Goal: Feedback & Contribution: Submit feedback/report problem

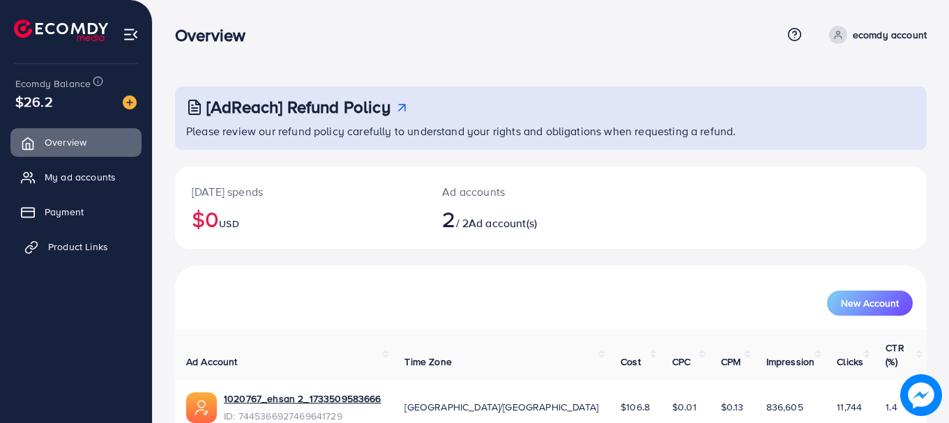
click at [72, 247] on span "Product Links" at bounding box center [78, 247] width 60 height 14
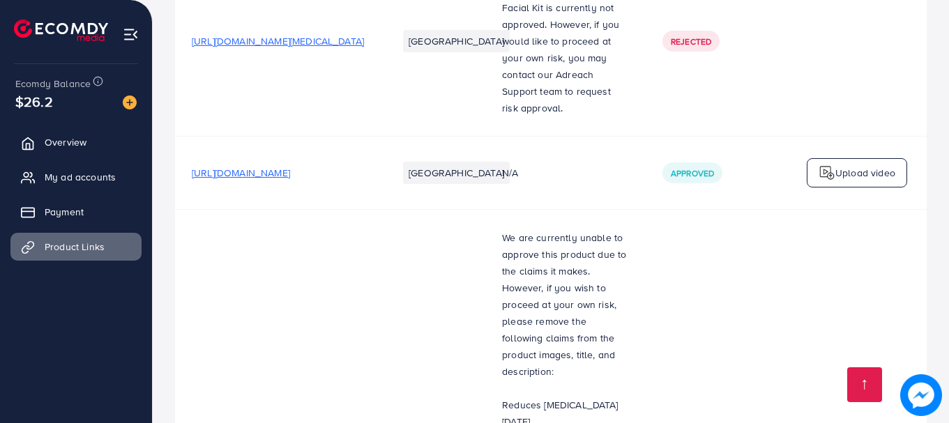
scroll to position [9232, 0]
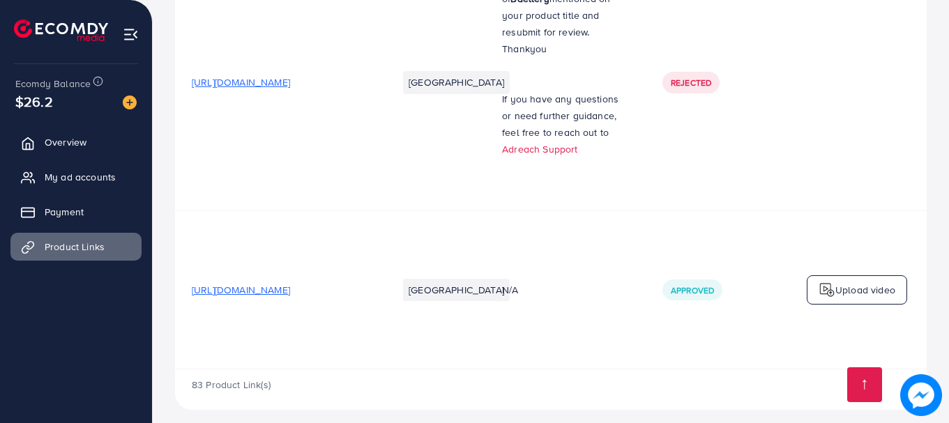
click at [675, 369] on div "83 Product Link(s)" at bounding box center [550, 389] width 751 height 40
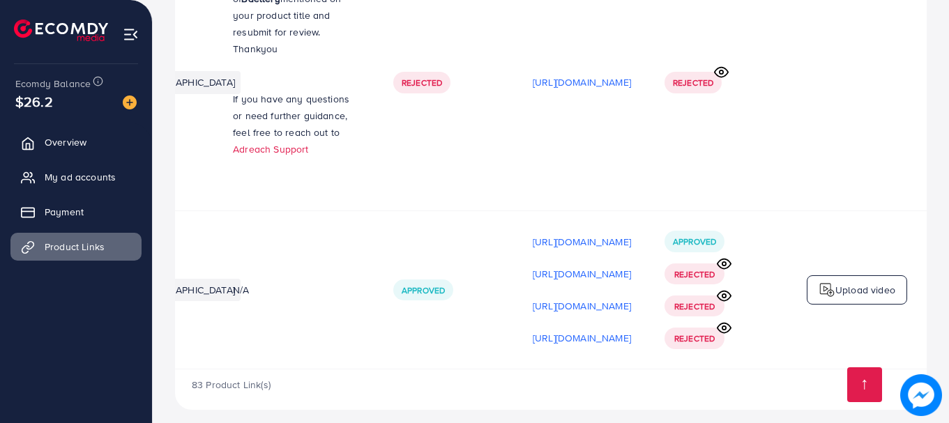
scroll to position [0, 367]
click at [724, 326] on circle at bounding box center [723, 327] width 3 height 3
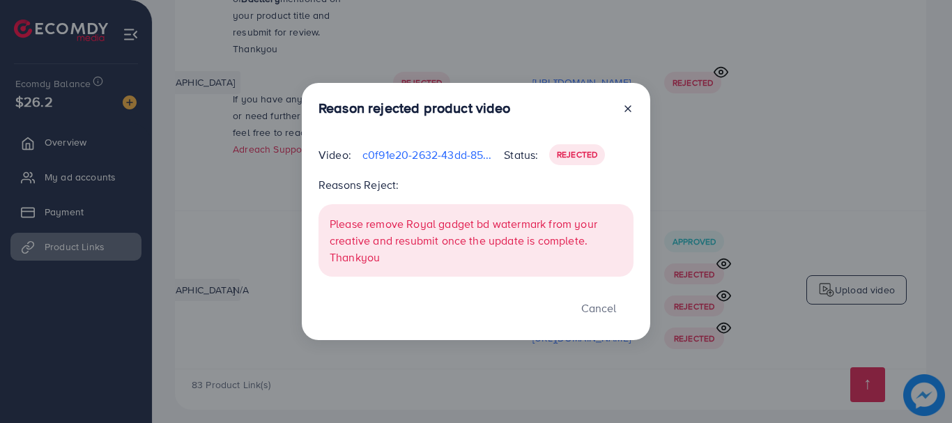
click at [628, 108] on icon at bounding box center [627, 108] width 11 height 11
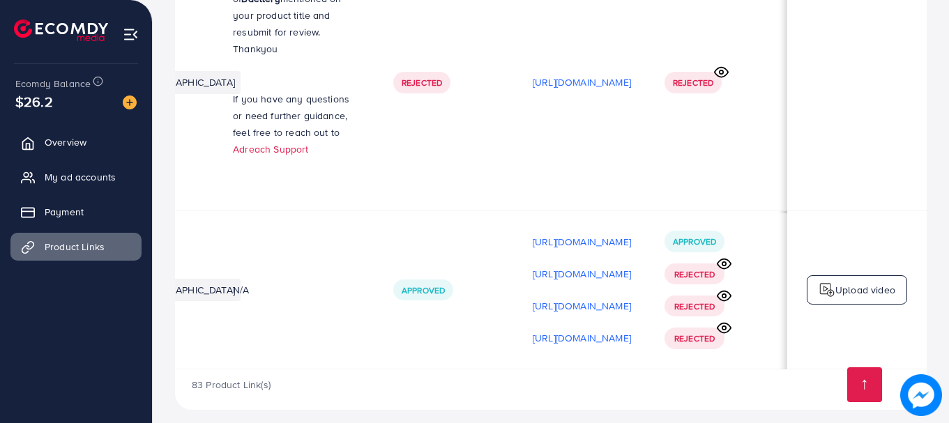
scroll to position [0, 363]
click at [821, 148] on td at bounding box center [856, 82] width 139 height 257
click at [681, 332] on span "Rejected" at bounding box center [694, 338] width 40 height 12
click at [728, 321] on icon at bounding box center [723, 328] width 15 height 15
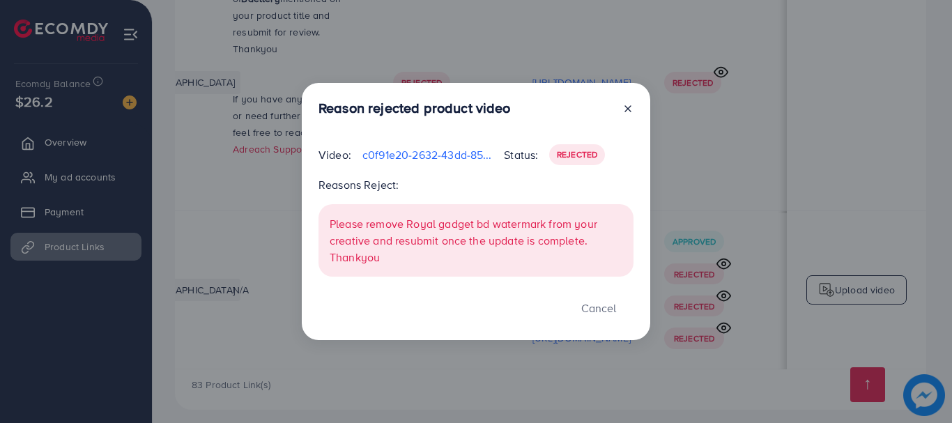
click at [630, 108] on icon at bounding box center [627, 108] width 11 height 11
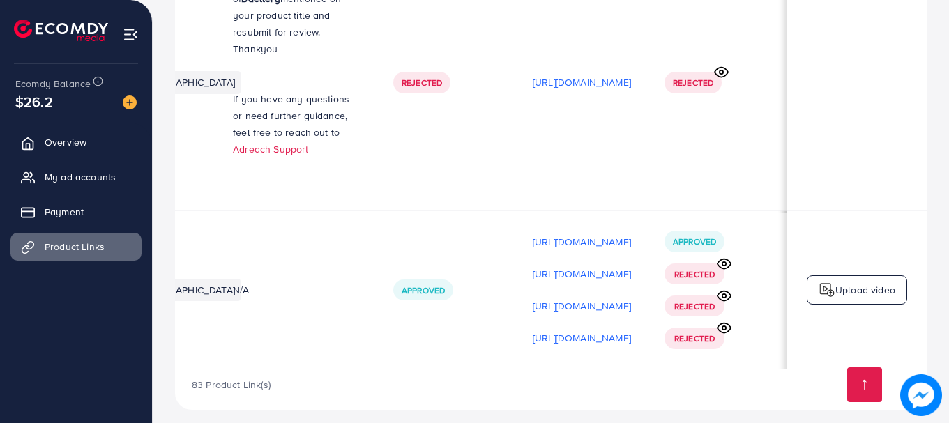
click at [751, 123] on td "Rejected" at bounding box center [716, 82] width 139 height 257
click at [846, 282] on p "Upload video" at bounding box center [865, 290] width 60 height 17
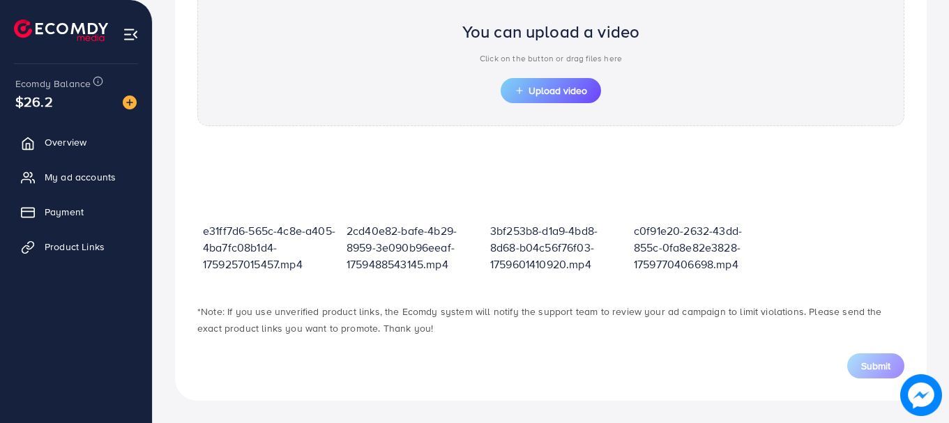
scroll to position [500, 0]
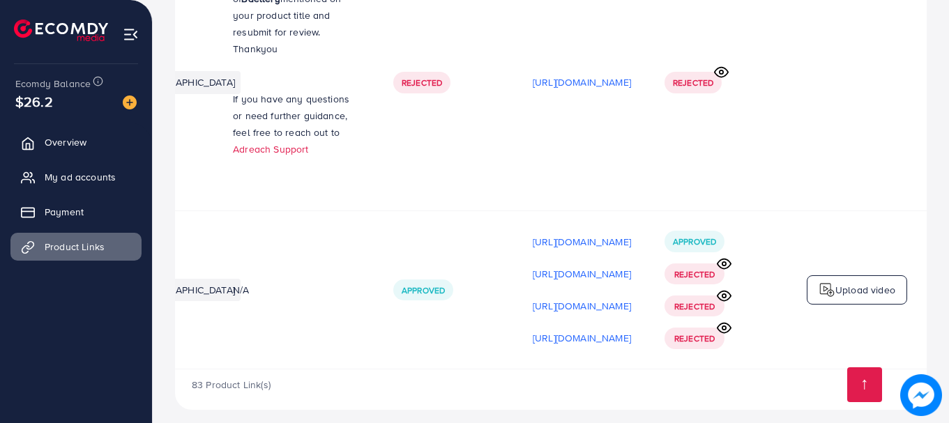
scroll to position [0, 367]
click at [673, 396] on div "83 Product Link(s)" at bounding box center [550, 389] width 751 height 40
click at [690, 268] on span "Rejected" at bounding box center [694, 274] width 40 height 12
click at [687, 300] on span "Rejected" at bounding box center [694, 306] width 40 height 12
click at [631, 387] on div "83 Product Link(s)" at bounding box center [550, 389] width 751 height 40
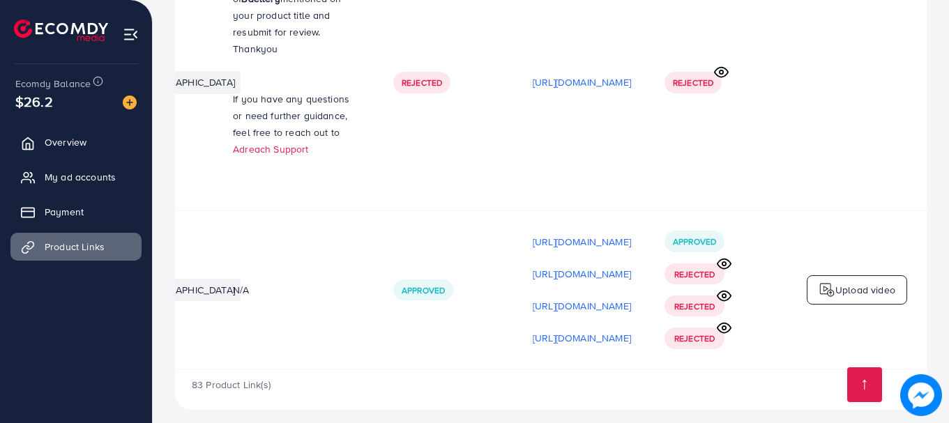
click at [631, 387] on div "83 Product Link(s)" at bounding box center [550, 389] width 751 height 40
click at [683, 300] on span "Rejected" at bounding box center [694, 306] width 40 height 12
click at [695, 332] on span "Rejected" at bounding box center [694, 338] width 40 height 12
click at [723, 256] on icon at bounding box center [723, 263] width 15 height 15
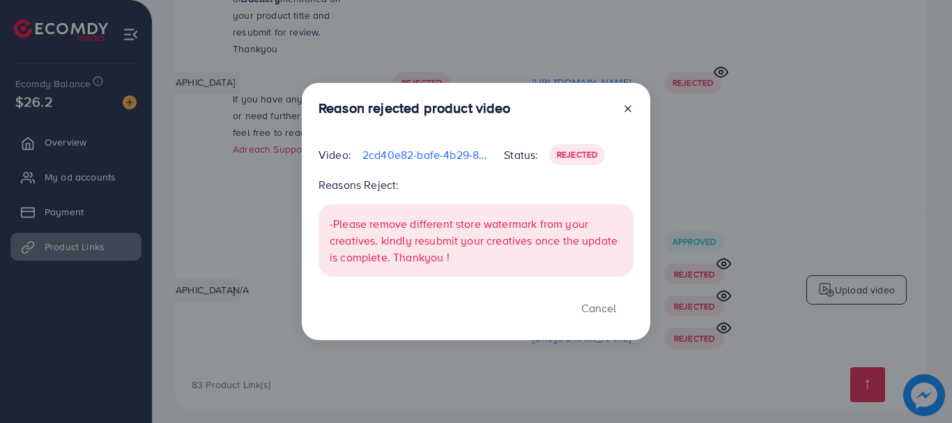
click at [629, 105] on icon at bounding box center [627, 108] width 11 height 11
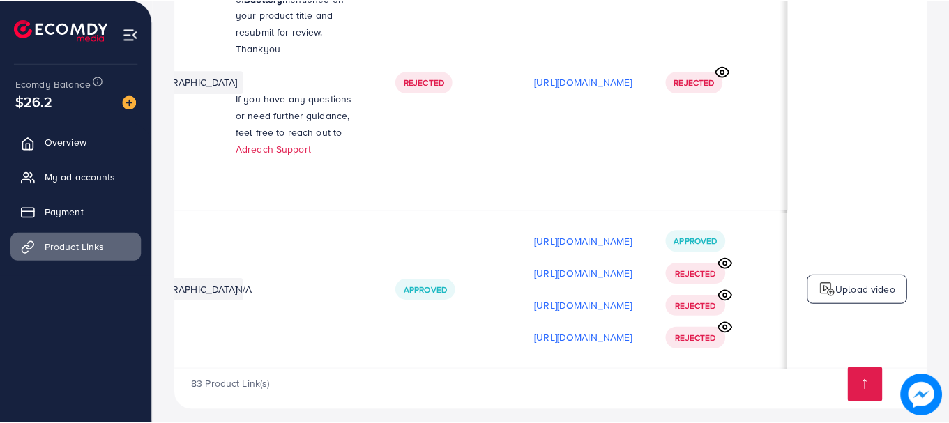
scroll to position [0, 363]
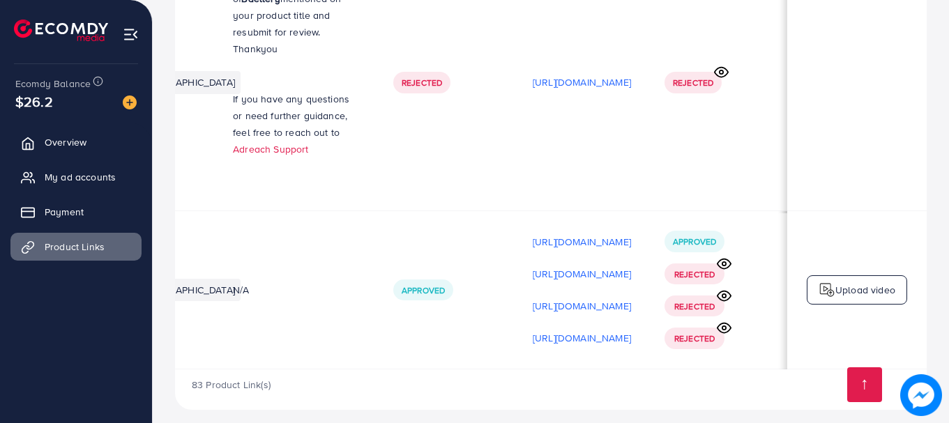
click at [728, 291] on icon at bounding box center [723, 296] width 13 height 10
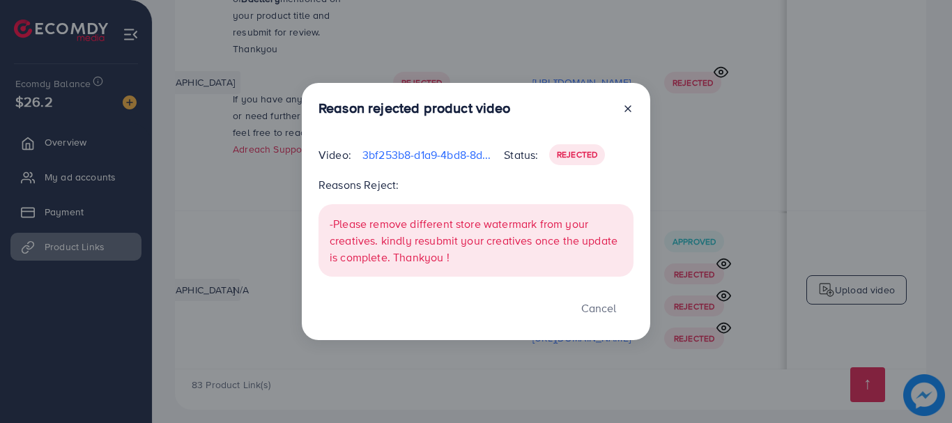
click at [631, 105] on icon at bounding box center [627, 108] width 11 height 11
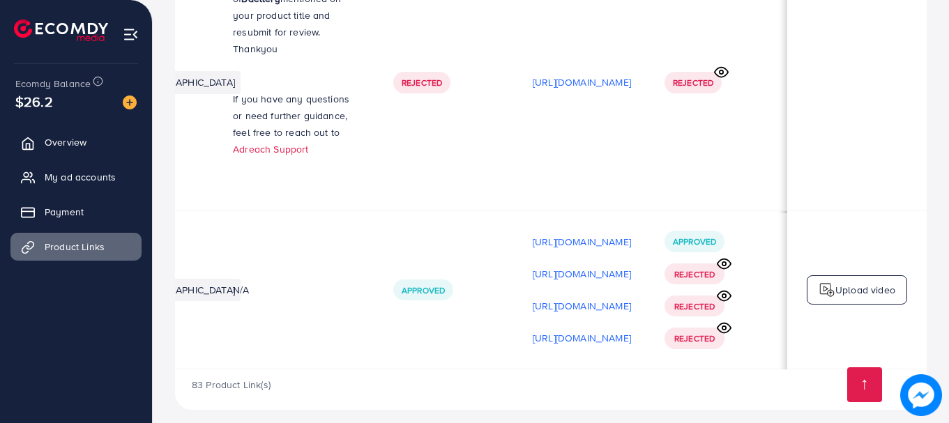
click at [725, 321] on icon at bounding box center [723, 328] width 15 height 15
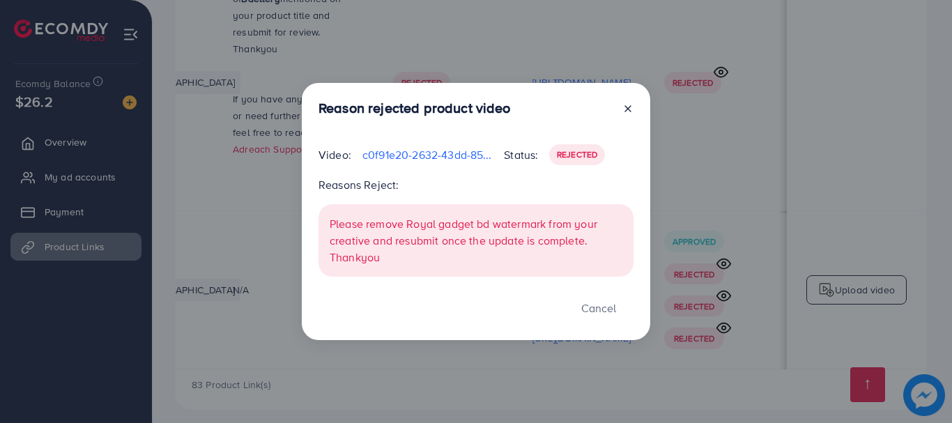
click at [631, 109] on icon at bounding box center [627, 108] width 11 height 11
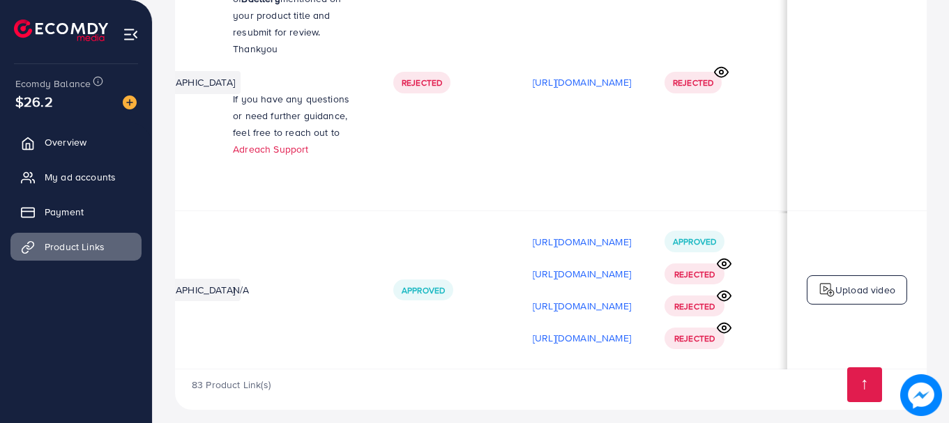
click at [838, 282] on p "Upload video" at bounding box center [865, 290] width 60 height 17
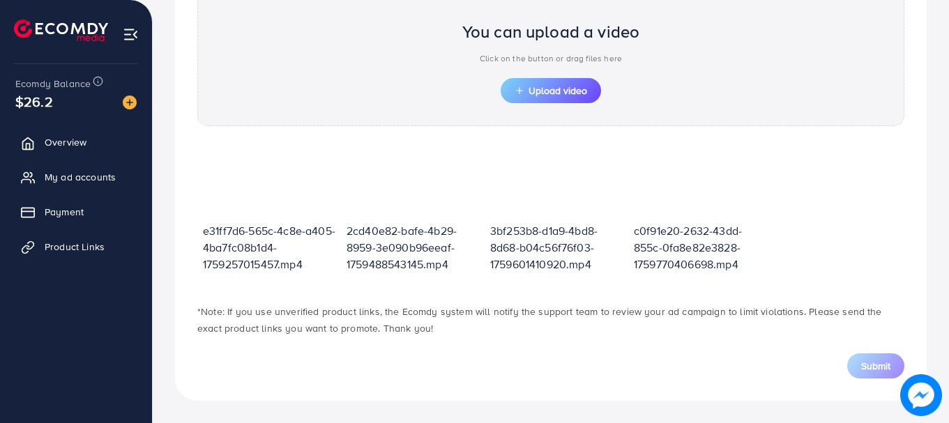
scroll to position [500, 0]
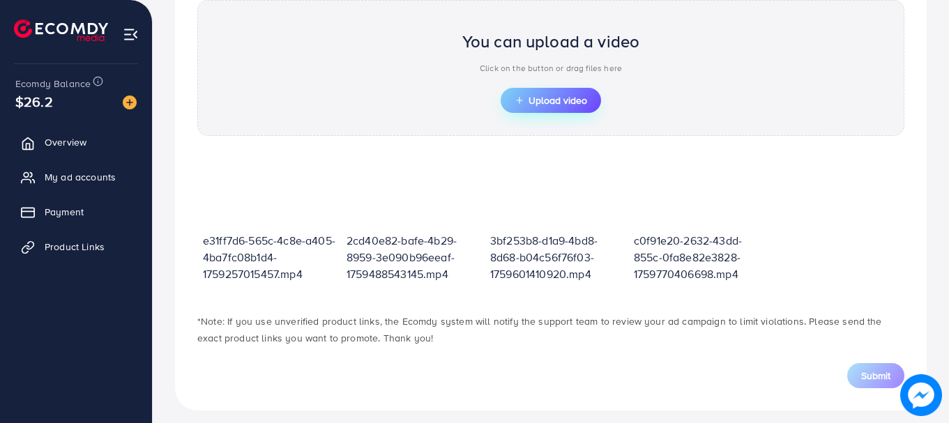
click at [539, 95] on span "Upload video" at bounding box center [550, 100] width 72 height 10
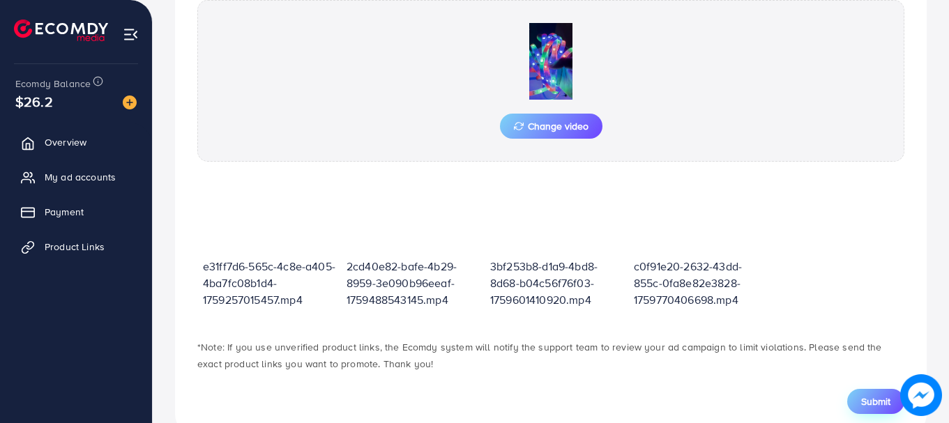
click at [855, 403] on button "Submit" at bounding box center [875, 401] width 57 height 25
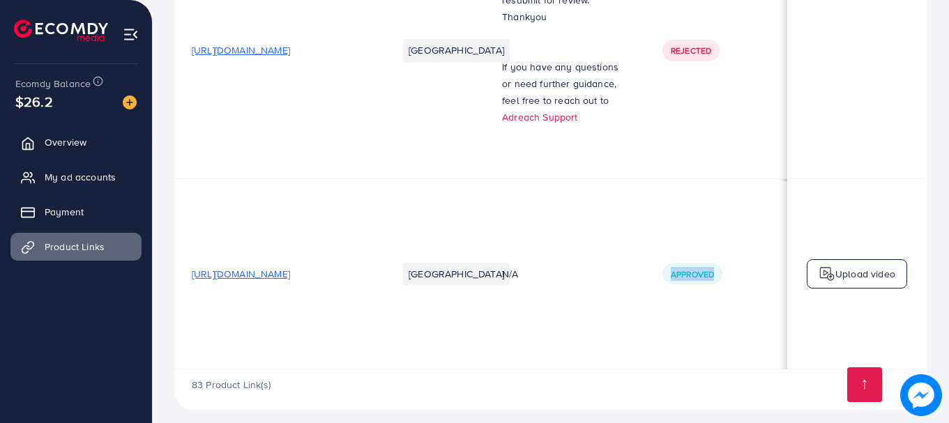
scroll to position [1, 0]
drag, startPoint x: 666, startPoint y: 355, endPoint x: 717, endPoint y: 353, distance: 51.0
click at [752, 352] on td "Approved" at bounding box center [714, 273] width 139 height 190
click at [652, 378] on div "83 Product Link(s)" at bounding box center [550, 389] width 751 height 40
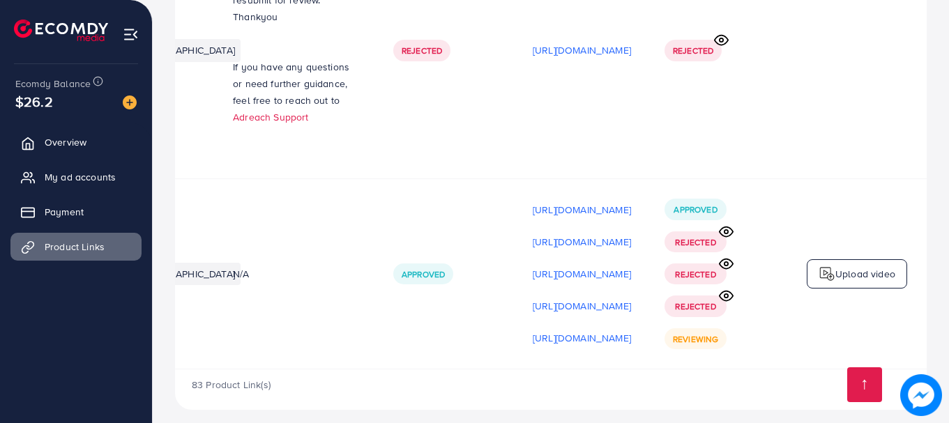
scroll to position [0, 367]
drag, startPoint x: 707, startPoint y: 379, endPoint x: 694, endPoint y: 365, distance: 19.2
click at [697, 370] on div "83 Product Link(s)" at bounding box center [550, 389] width 751 height 40
click at [697, 392] on div "83 Product Link(s)" at bounding box center [550, 389] width 751 height 40
click at [652, 377] on div "83 Product Link(s)" at bounding box center [550, 389] width 751 height 40
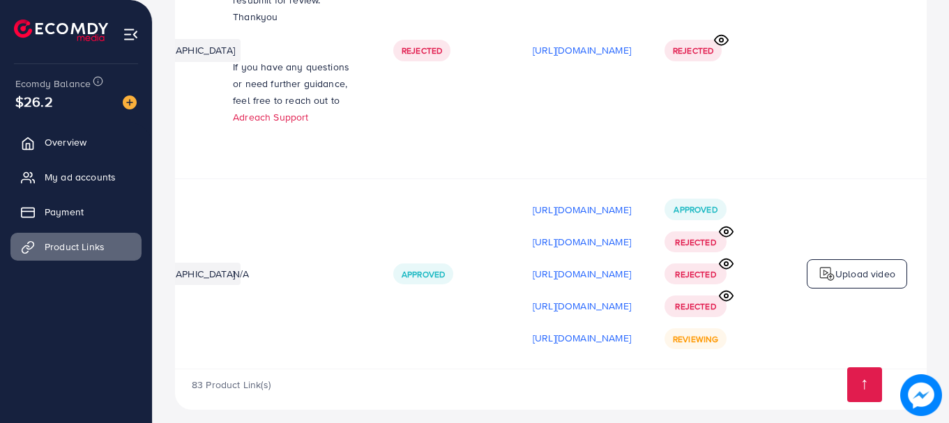
click at [719, 33] on icon at bounding box center [721, 40] width 15 height 15
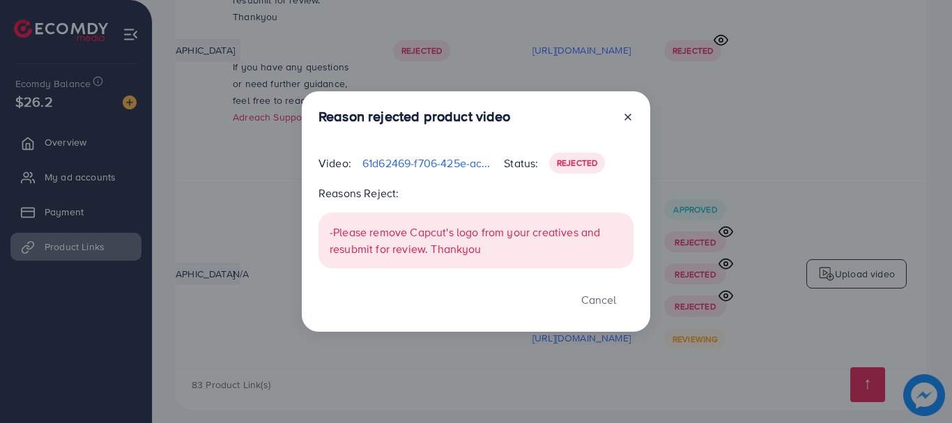
click at [618, 117] on div at bounding box center [622, 119] width 22 height 22
click at [622, 115] on icon at bounding box center [627, 117] width 11 height 11
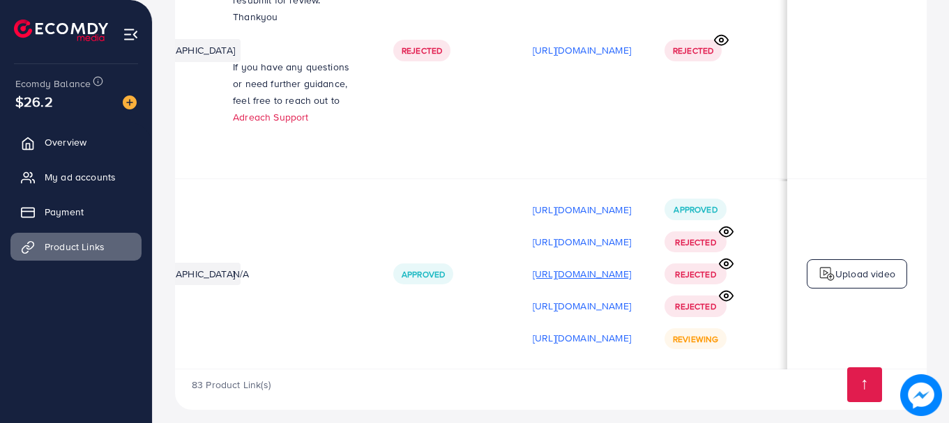
scroll to position [0, 363]
drag, startPoint x: 947, startPoint y: 293, endPoint x: 942, endPoint y: 252, distance: 40.8
drag, startPoint x: 940, startPoint y: 218, endPoint x: 951, endPoint y: 158, distance: 61.1
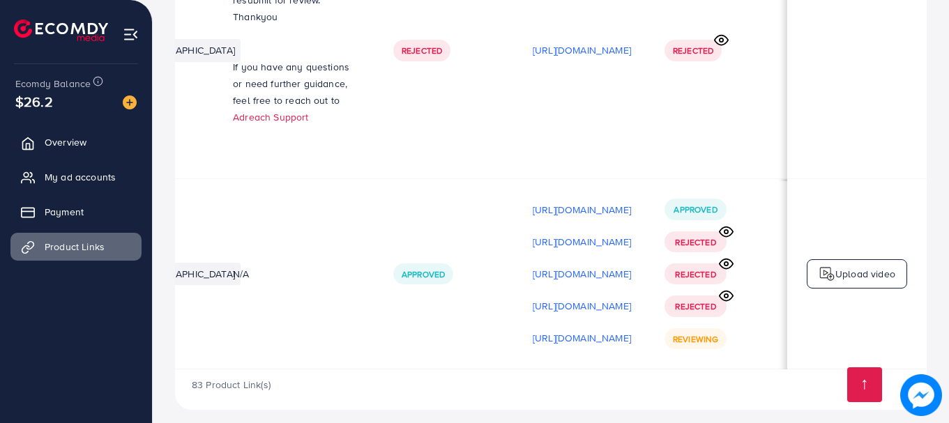
drag, startPoint x: 948, startPoint y: 421, endPoint x: 951, endPoint y: 411, distance: 11.0
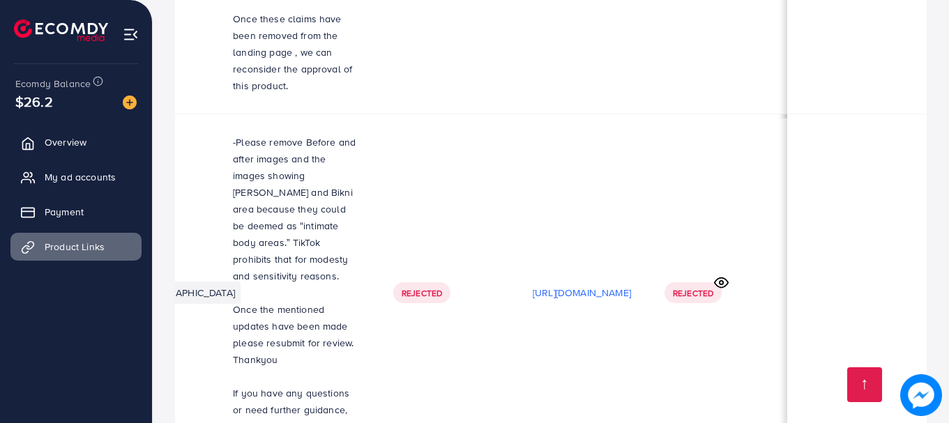
scroll to position [8608, 0]
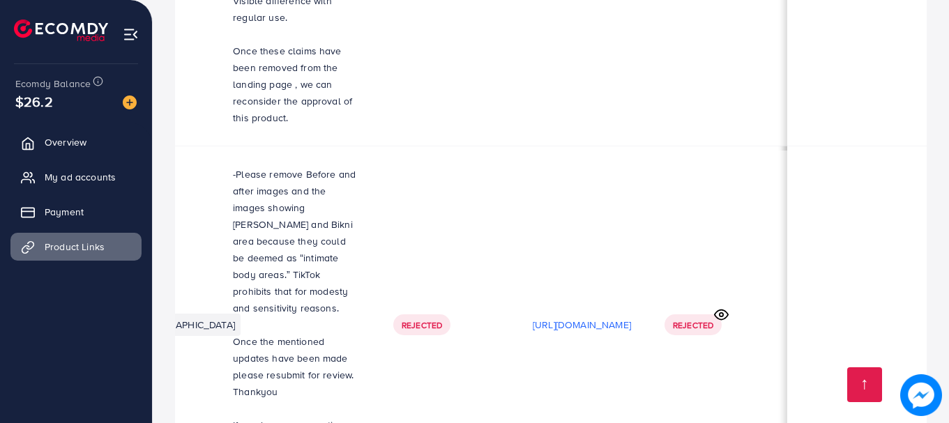
click at [721, 307] on icon at bounding box center [721, 314] width 15 height 15
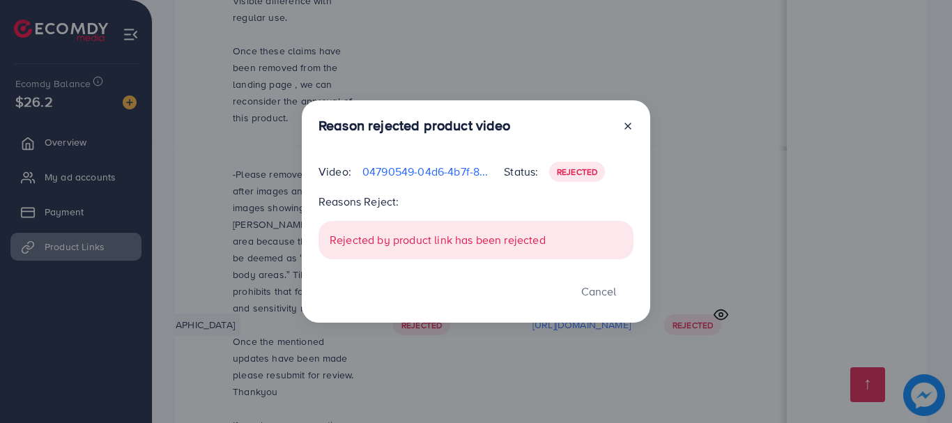
click at [635, 128] on div "Reason rejected product video Video: 04790549-04d6-4b7f-8875-84bb06cb6a04-17519…" at bounding box center [476, 211] width 348 height 223
click at [621, 128] on div at bounding box center [622, 128] width 22 height 22
click at [628, 129] on icon at bounding box center [627, 126] width 11 height 11
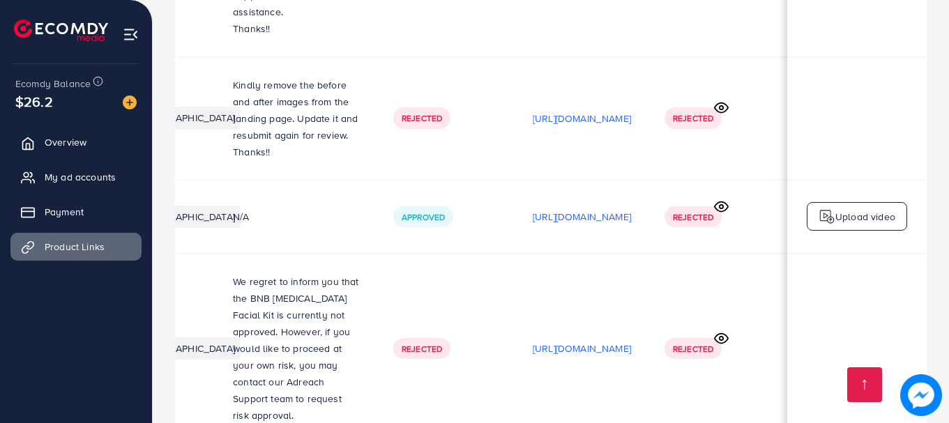
scroll to position [7762, 0]
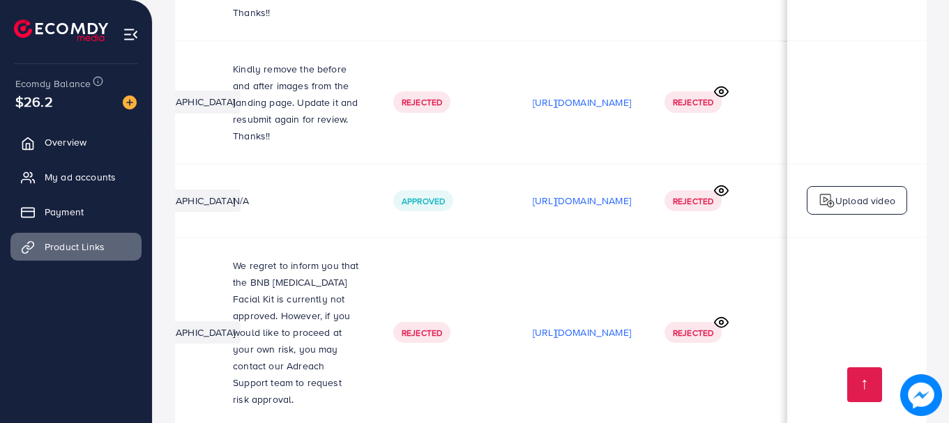
click at [721, 315] on icon at bounding box center [721, 322] width 15 height 15
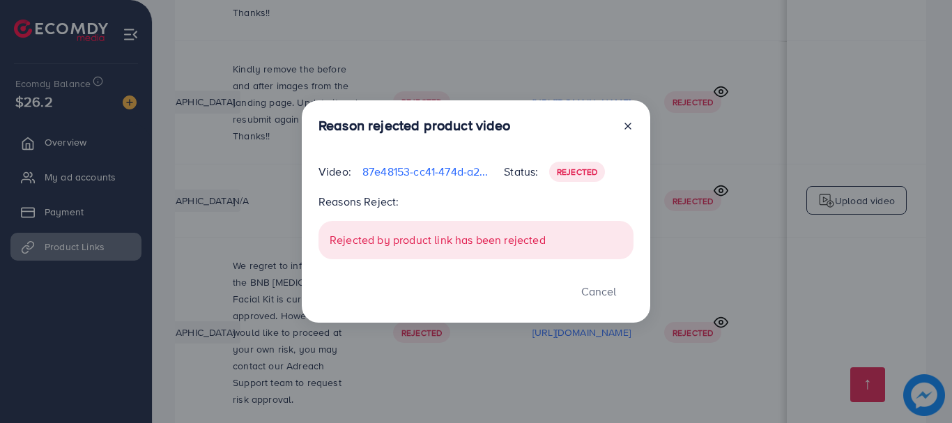
click at [626, 118] on div at bounding box center [622, 128] width 22 height 22
click at [627, 128] on icon at bounding box center [627, 126] width 11 height 11
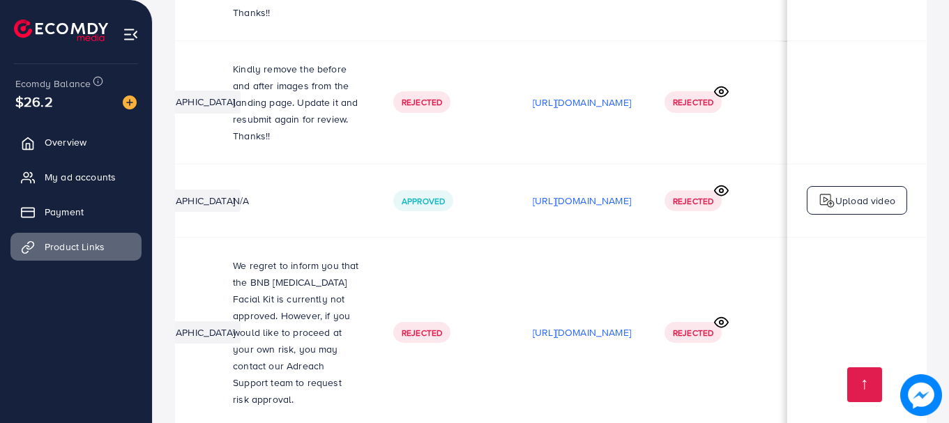
click at [726, 183] on icon at bounding box center [721, 190] width 15 height 15
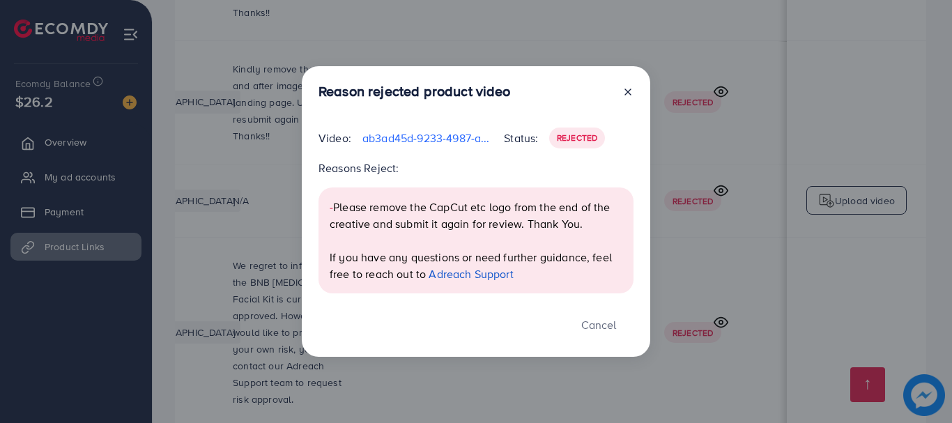
click at [629, 89] on icon at bounding box center [627, 91] width 11 height 11
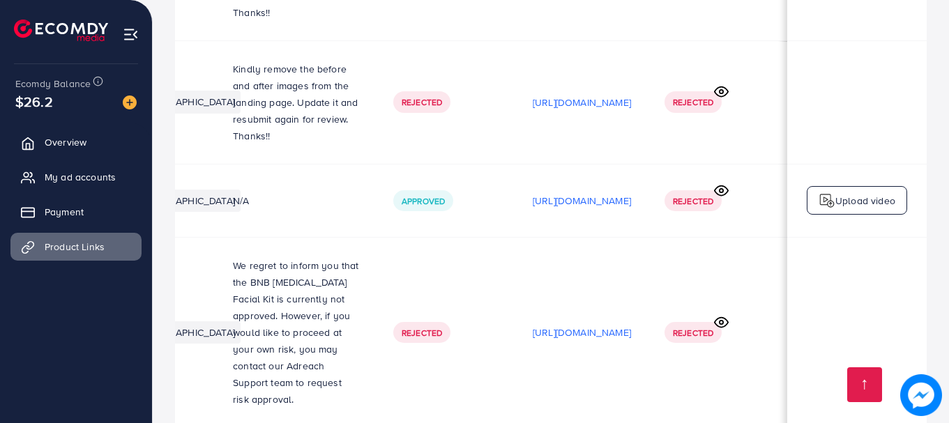
click at [716, 84] on icon at bounding box center [721, 91] width 15 height 15
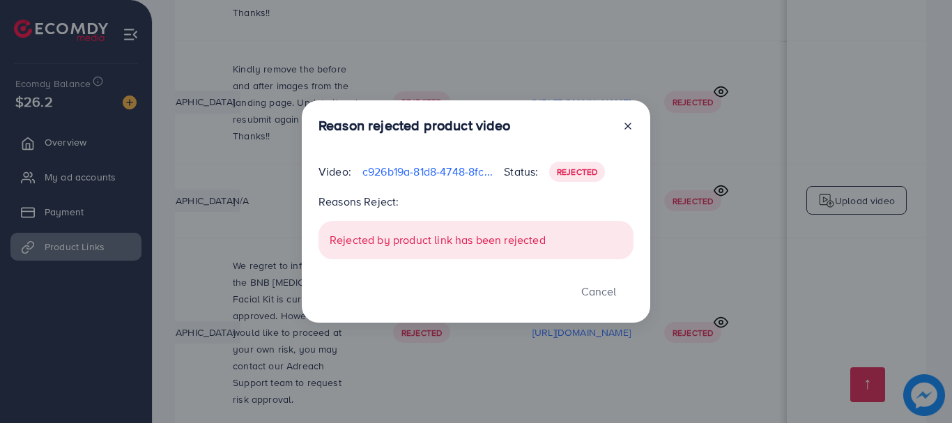
click at [631, 123] on icon at bounding box center [627, 126] width 11 height 11
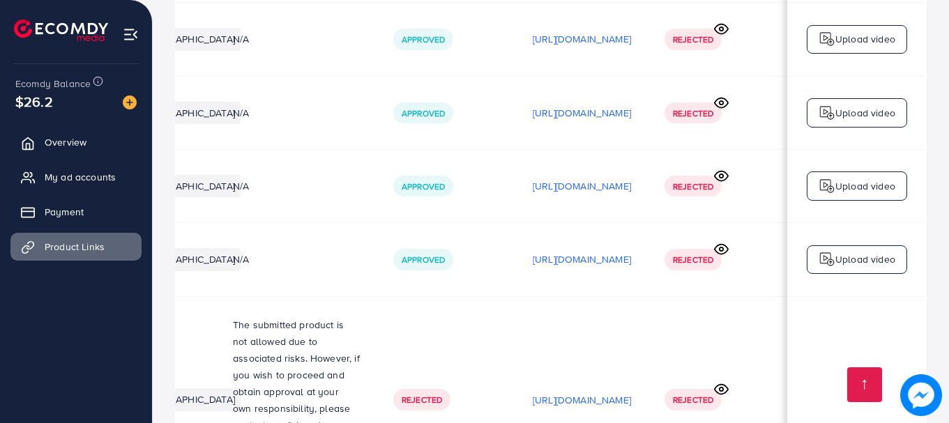
scroll to position [7283, 0]
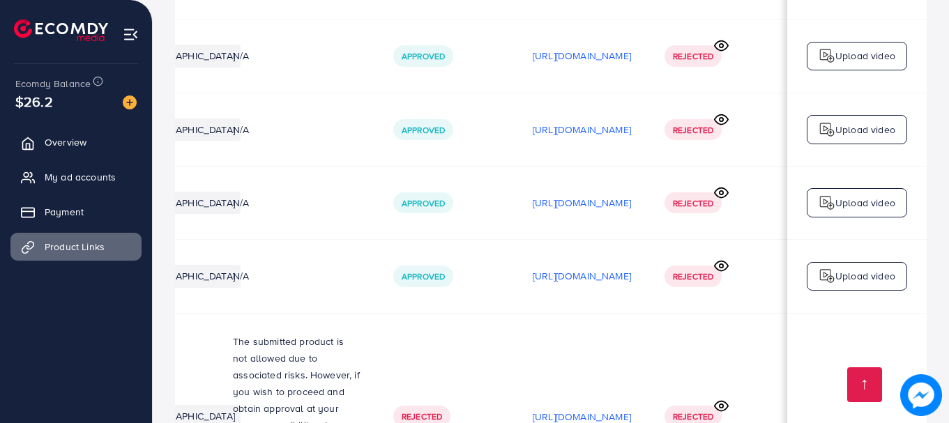
click at [723, 404] on circle at bounding box center [720, 405] width 3 height 3
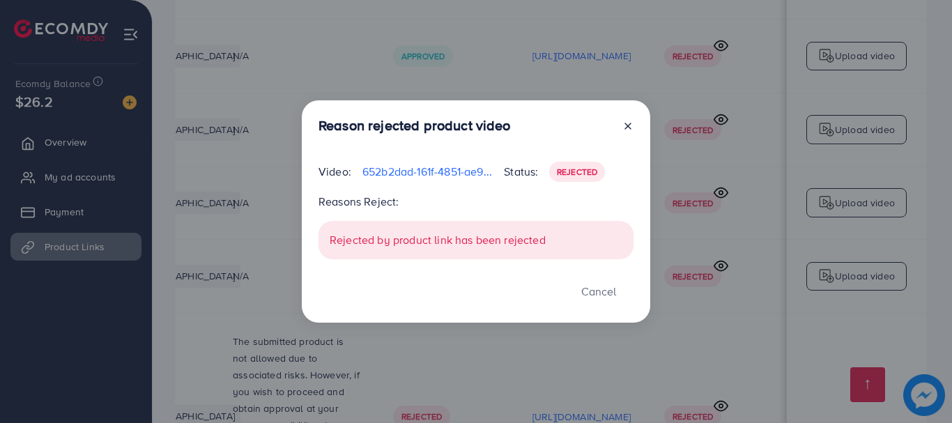
click at [627, 118] on div at bounding box center [622, 128] width 22 height 22
click at [630, 124] on line at bounding box center [628, 126] width 6 height 6
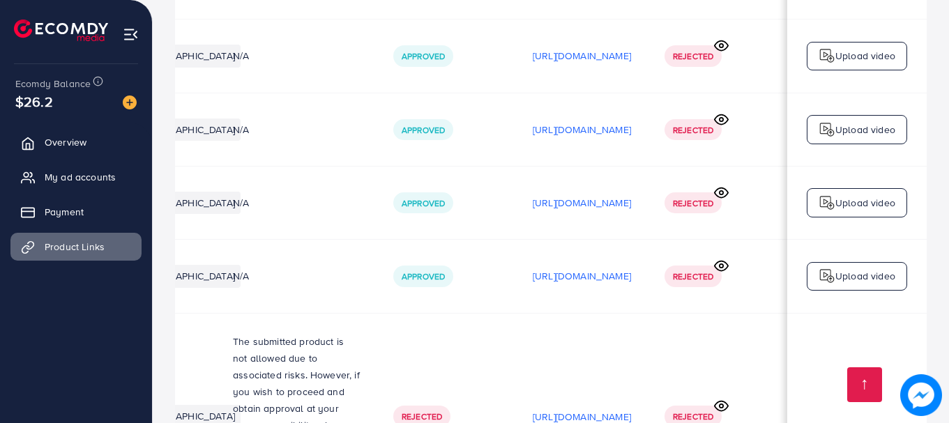
click at [723, 44] on circle at bounding box center [720, 45] width 3 height 3
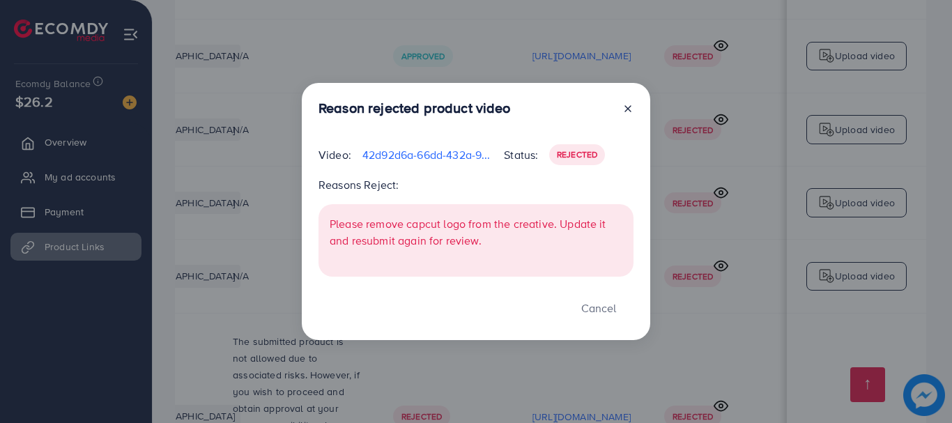
click at [625, 107] on icon at bounding box center [627, 108] width 11 height 11
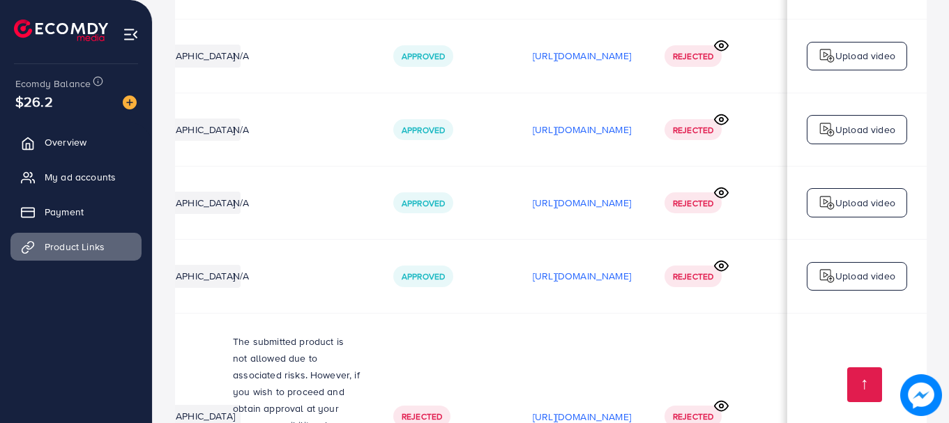
click at [647, 59] on td "[URL][DOMAIN_NAME]" at bounding box center [582, 56] width 132 height 73
drag, startPoint x: 947, startPoint y: 289, endPoint x: 948, endPoint y: 314, distance: 25.1
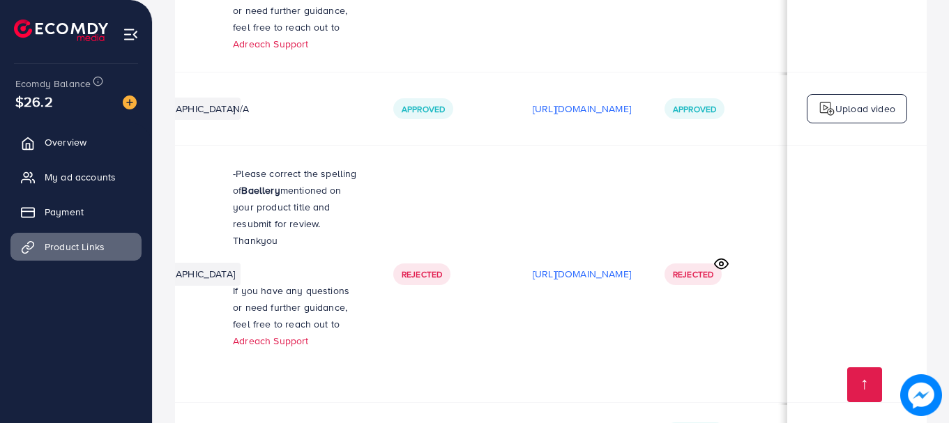
scroll to position [9264, 0]
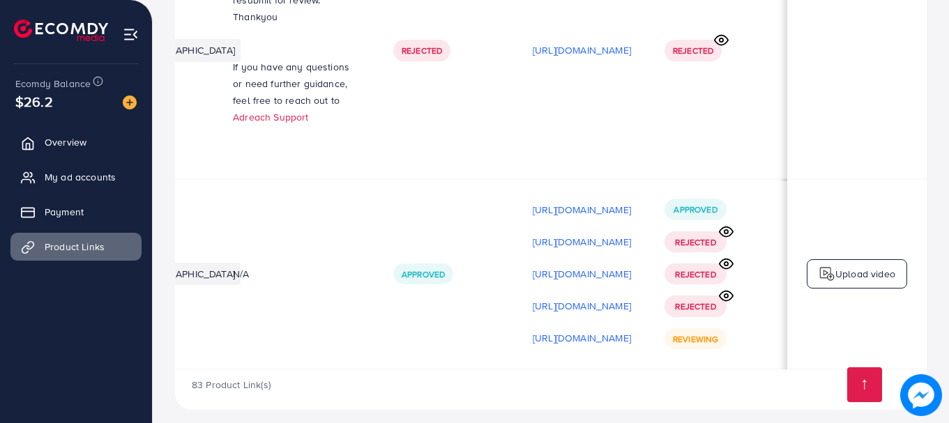
click at [724, 392] on div "83 Product Link(s)" at bounding box center [550, 389] width 751 height 40
click at [813, 206] on td "Upload video" at bounding box center [856, 274] width 139 height 190
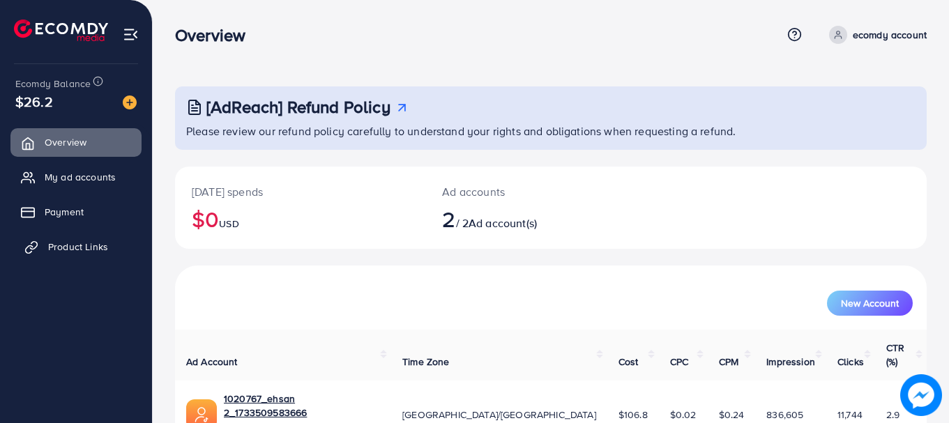
click at [48, 245] on link "Product Links" at bounding box center [75, 247] width 131 height 28
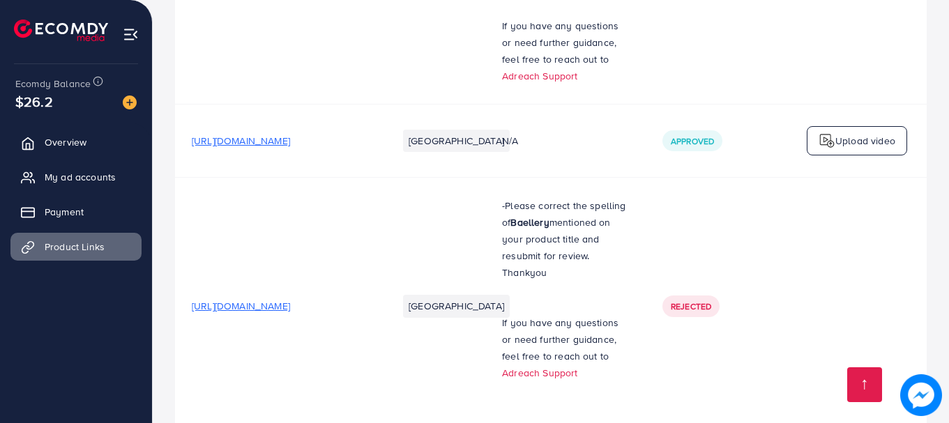
scroll to position [9264, 0]
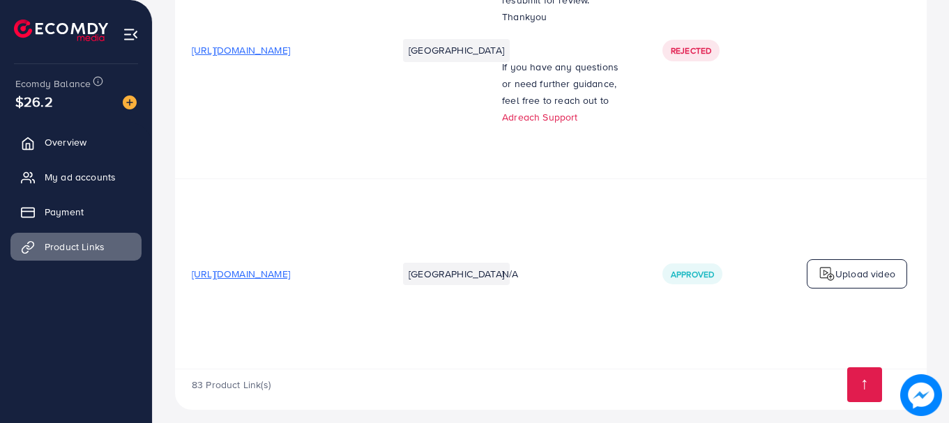
drag, startPoint x: 664, startPoint y: 362, endPoint x: 698, endPoint y: 364, distance: 34.2
click at [698, 369] on div "83 Product Link(s)" at bounding box center [550, 389] width 751 height 40
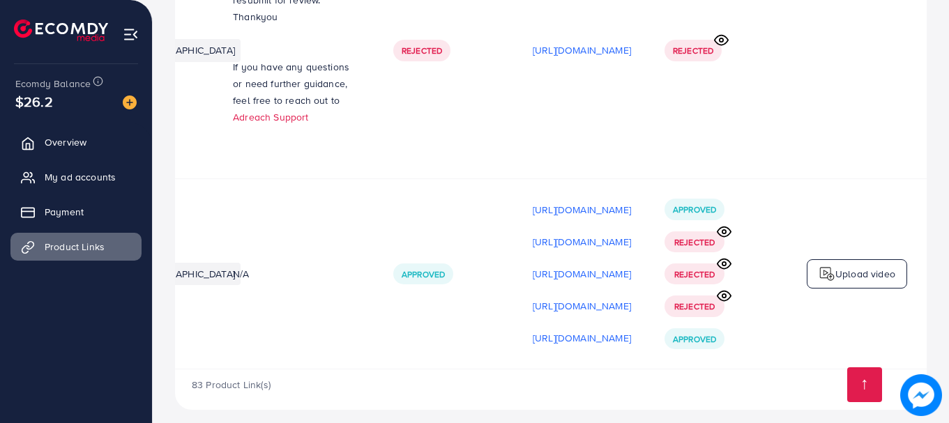
scroll to position [0, 367]
click at [631, 386] on div "83 Product Link(s)" at bounding box center [550, 389] width 751 height 40
